Goal: Task Accomplishment & Management: Manage account settings

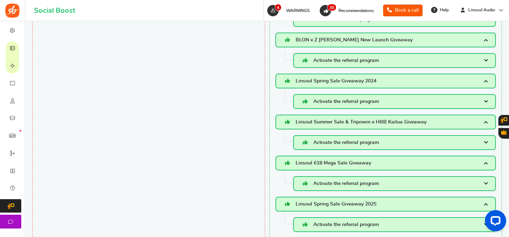
scroll to position [687, 0]
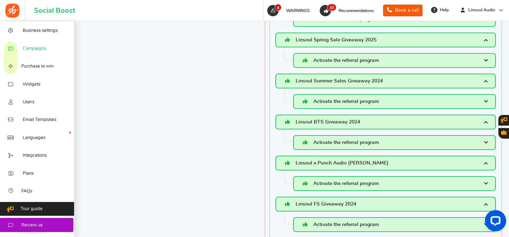
click at [49, 47] on link "Campaigns" at bounding box center [37, 48] width 74 height 18
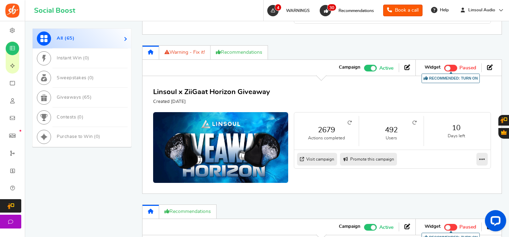
scroll to position [488, 0]
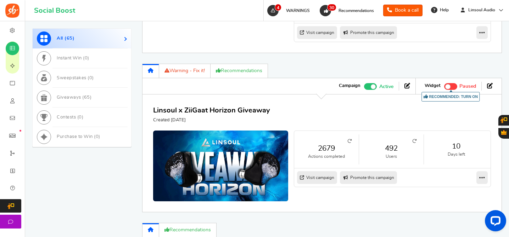
click at [189, 73] on link "Warning - Fix it!" at bounding box center [184, 71] width 51 height 15
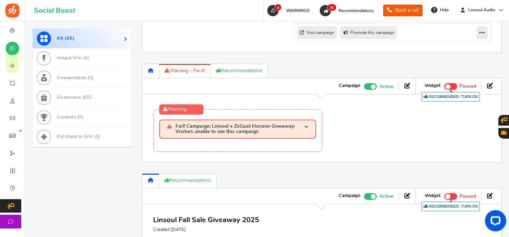
click at [151, 75] on link at bounding box center [150, 71] width 17 height 15
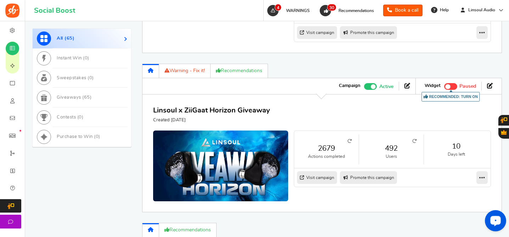
click at [499, 215] on div "Open LiveChat chat widget" at bounding box center [495, 221] width 12 height 12
click at [358, 122] on div "Linsoul x ZiiGaat Horizon Giveaway Created [DATE]" at bounding box center [321, 114] width 337 height 18
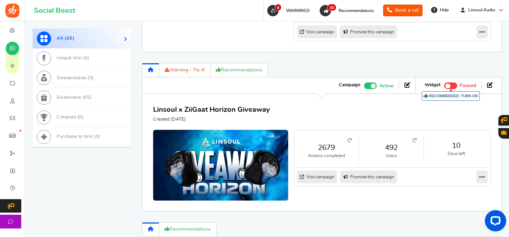
scroll to position [505, 0]
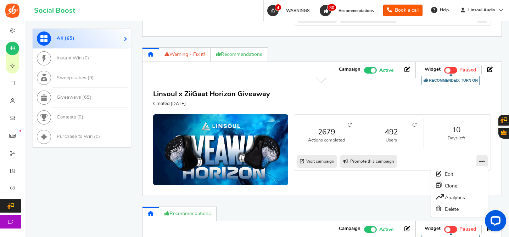
click at [481, 162] on icon at bounding box center [482, 161] width 6 height 6
click at [453, 194] on link "Analytics" at bounding box center [459, 198] width 52 height 12
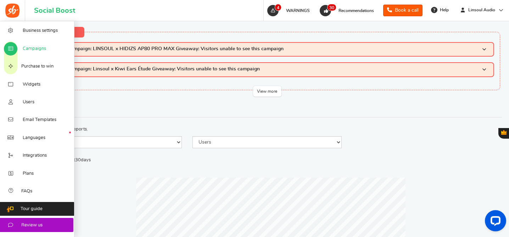
click at [32, 50] on span "Campaigns" at bounding box center [34, 49] width 23 height 6
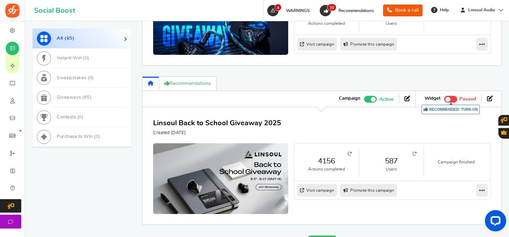
scroll to position [975, 0]
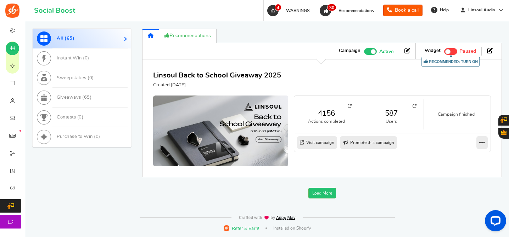
click at [371, 52] on span at bounding box center [372, 51] width 5 height 5
click at [364, 52] on input "Active Paused" at bounding box center [364, 50] width 0 height 5
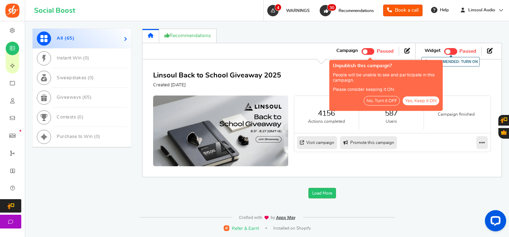
click at [382, 101] on button "No, Turn it OFF" at bounding box center [381, 101] width 36 height 10
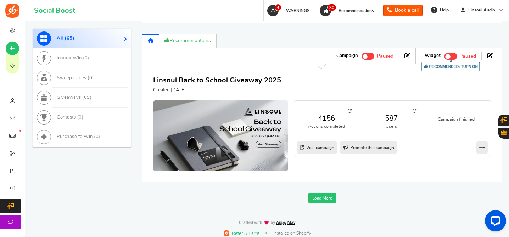
scroll to position [968, 0]
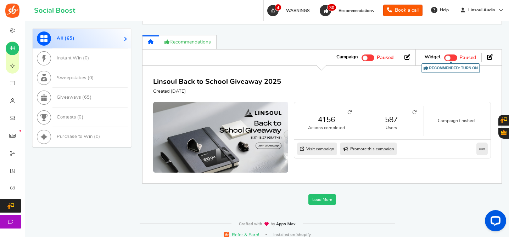
click at [317, 202] on link "Load More" at bounding box center [322, 199] width 28 height 11
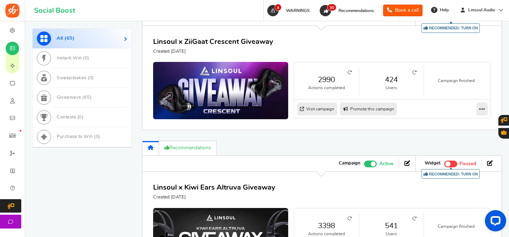
scroll to position [1130, 0]
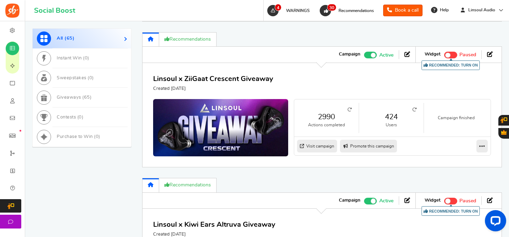
click at [369, 54] on span at bounding box center [370, 55] width 13 height 7
click at [364, 54] on input "Active Paused" at bounding box center [364, 54] width 0 height 5
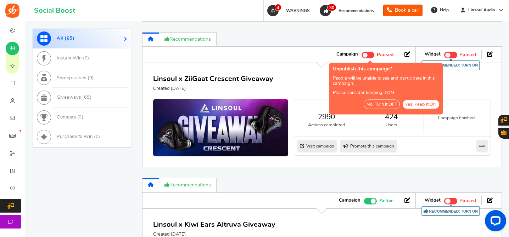
click at [378, 104] on button "No, Turn it OFF" at bounding box center [381, 105] width 36 height 10
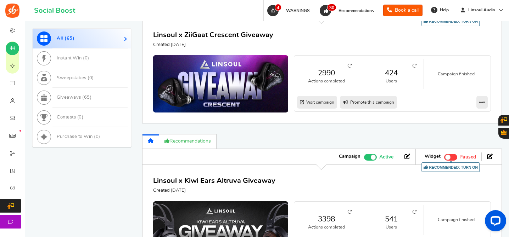
scroll to position [1214, 0]
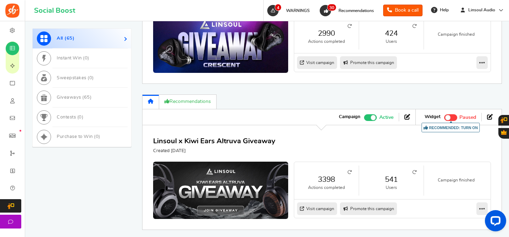
click at [369, 117] on span at bounding box center [370, 117] width 13 height 7
click at [364, 117] on input "Active Paused" at bounding box center [364, 116] width 0 height 5
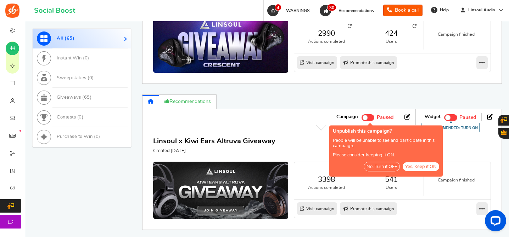
click at [370, 170] on button "No, Turn it OFF" at bounding box center [381, 167] width 36 height 10
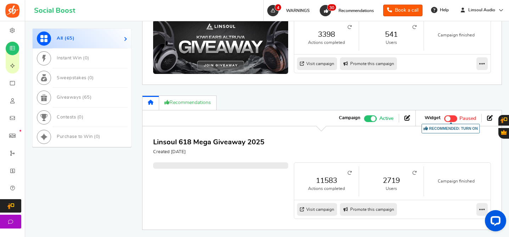
scroll to position [1384, 0]
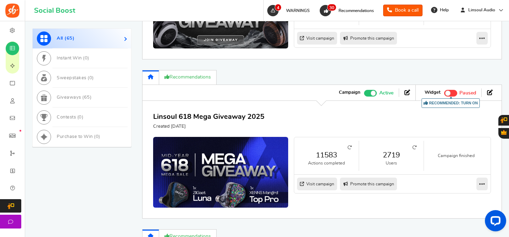
click at [369, 89] on label "Active Paused" at bounding box center [378, 93] width 29 height 8
click at [364, 90] on input "Active Paused" at bounding box center [364, 92] width 0 height 5
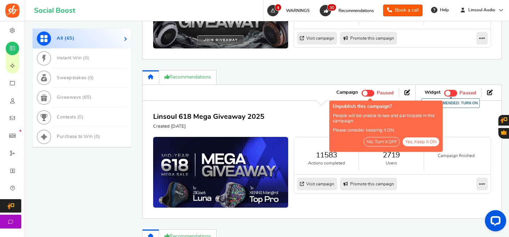
click at [365, 95] on span at bounding box center [367, 93] width 13 height 7
click at [364, 95] on input "Active Paused" at bounding box center [364, 92] width 0 height 5
click at [415, 141] on button "Yes, Keep it ON" at bounding box center [420, 141] width 36 height 9
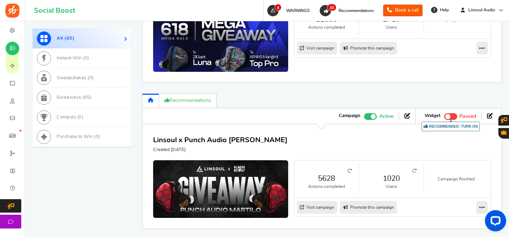
scroll to position [1521, 0]
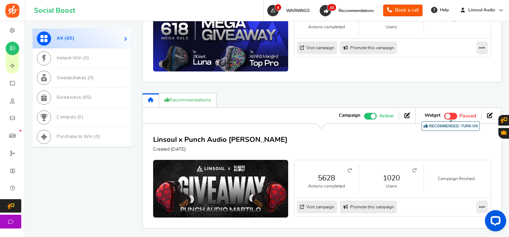
click at [371, 115] on span at bounding box center [372, 116] width 5 height 5
click at [364, 115] on input "Active Paused" at bounding box center [364, 115] width 0 height 5
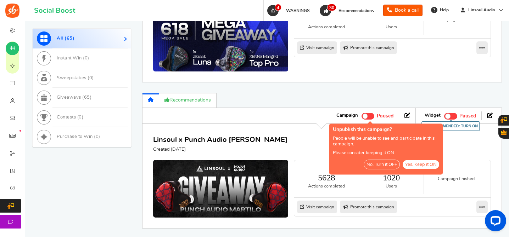
click at [374, 167] on button "No, Turn it OFF" at bounding box center [381, 165] width 36 height 10
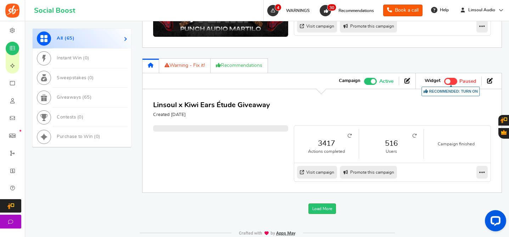
scroll to position [1717, 0]
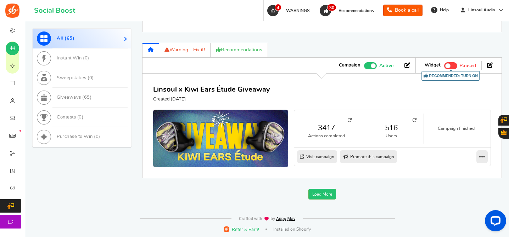
click at [365, 62] on span at bounding box center [370, 65] width 13 height 7
click at [364, 63] on input "Active Paused" at bounding box center [364, 65] width 0 height 5
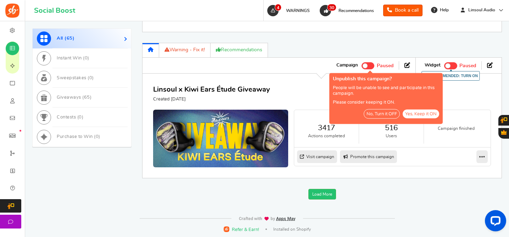
click at [375, 113] on button "No, Turn it OFF" at bounding box center [381, 114] width 36 height 10
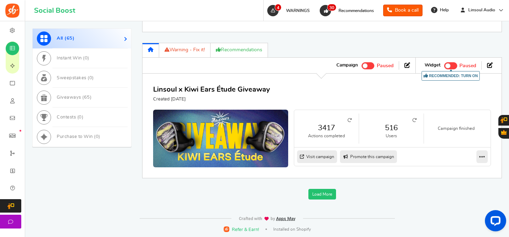
click at [318, 192] on link "Load More" at bounding box center [322, 194] width 28 height 11
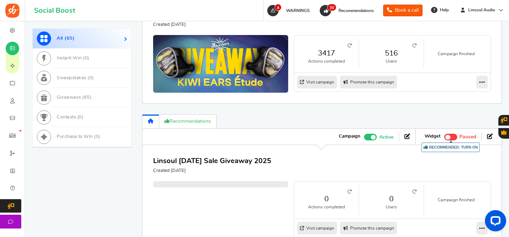
scroll to position [1878, 0]
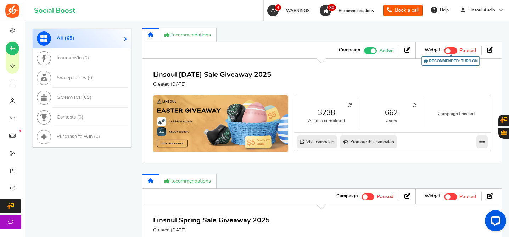
click at [367, 51] on span at bounding box center [370, 50] width 13 height 7
click at [364, 51] on input "Active Paused" at bounding box center [364, 49] width 0 height 5
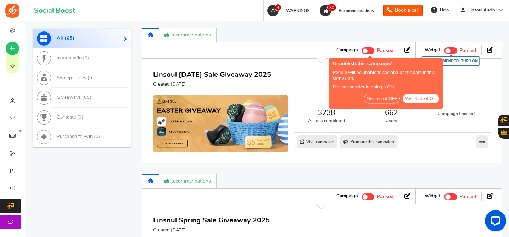
click at [386, 95] on button "No, Turn it OFF" at bounding box center [381, 99] width 36 height 10
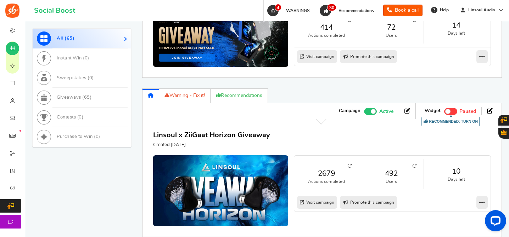
scroll to position [504, 0]
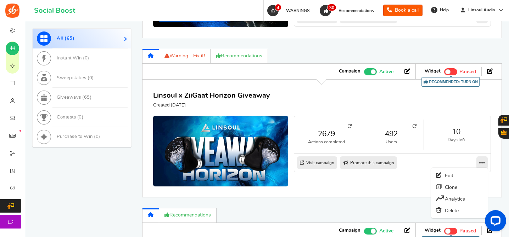
click at [482, 160] on icon at bounding box center [482, 163] width 6 height 6
click at [217, 92] on link "Linsoul x ZiiGaat Horizon Giveaway" at bounding box center [211, 95] width 117 height 7
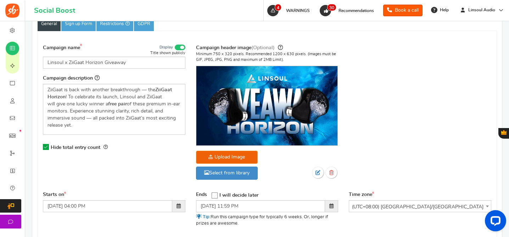
scroll to position [8, 0]
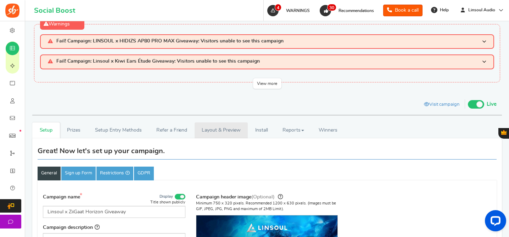
click at [218, 132] on link "Layout & Preview" at bounding box center [220, 131] width 53 height 16
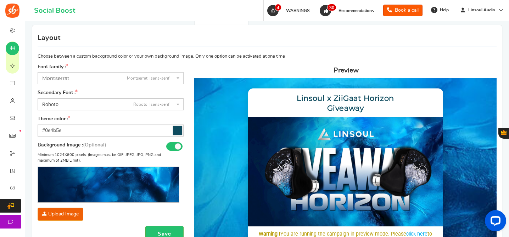
scroll to position [0, 0]
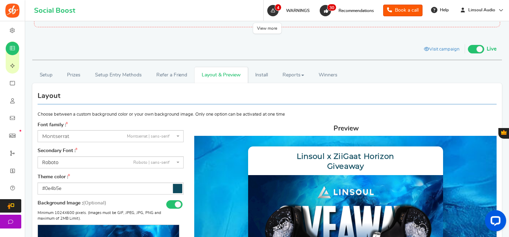
click at [170, 72] on link "Refer a Friend" at bounding box center [171, 75] width 45 height 16
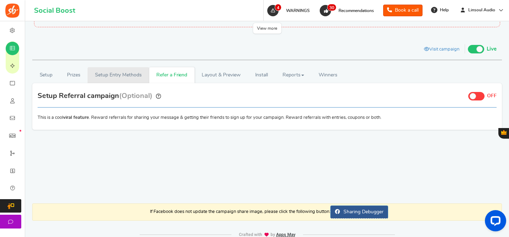
click at [107, 75] on link "Setup Entry Methods" at bounding box center [117, 75] width 61 height 16
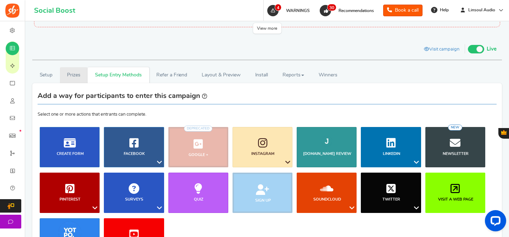
click at [81, 75] on link "Prizes" at bounding box center [74, 75] width 28 height 16
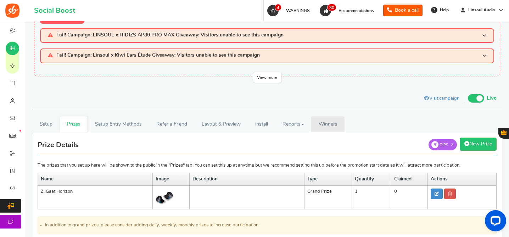
scroll to position [13, 0]
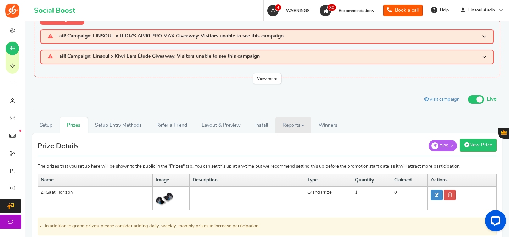
click at [283, 125] on link "Reports" at bounding box center [293, 126] width 36 height 16
click at [300, 161] on link "Entries" at bounding box center [303, 161] width 57 height 10
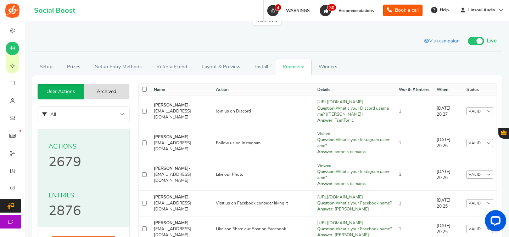
scroll to position [0, 0]
